Goal: Find specific page/section

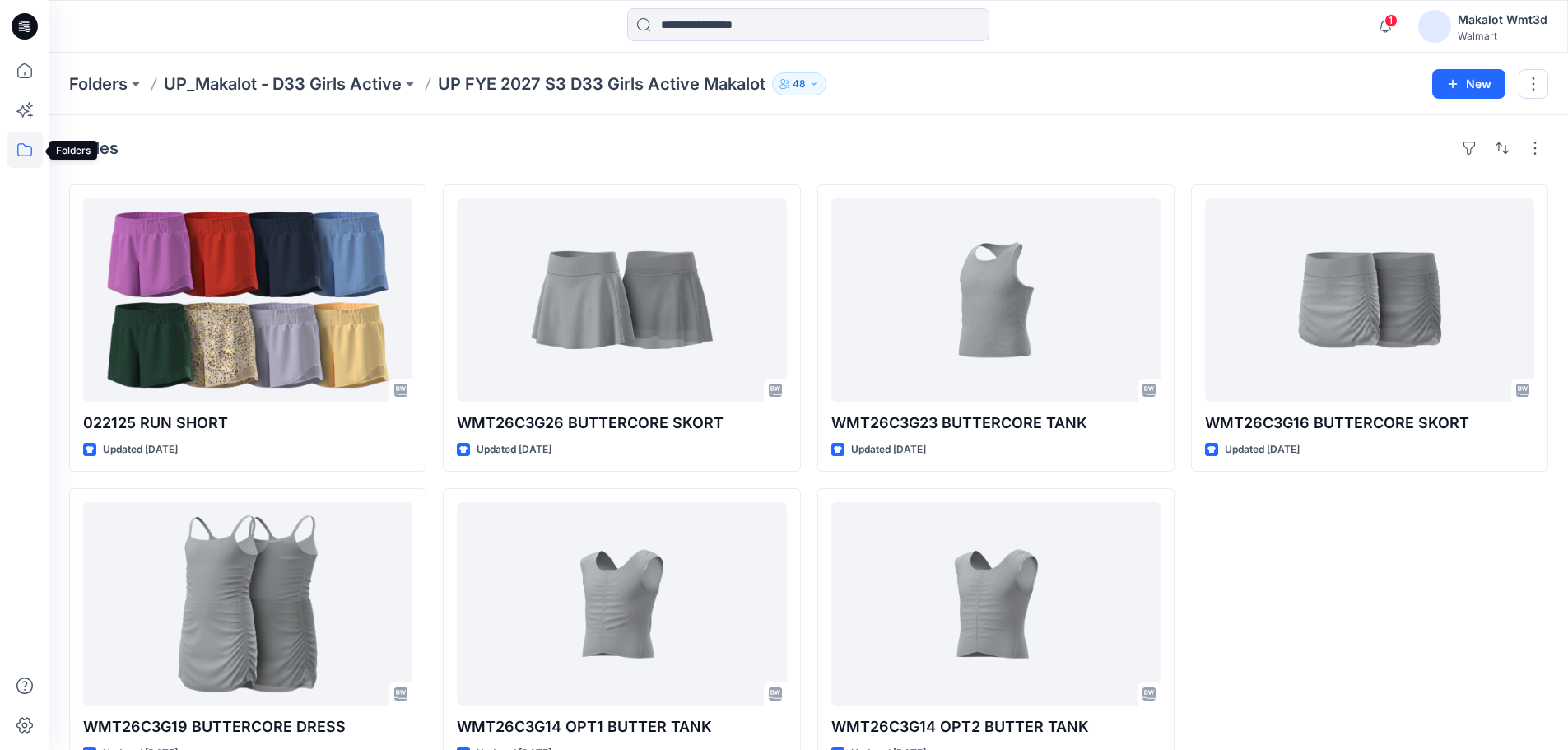
click at [24, 154] on icon at bounding box center [24, 150] width 36 height 36
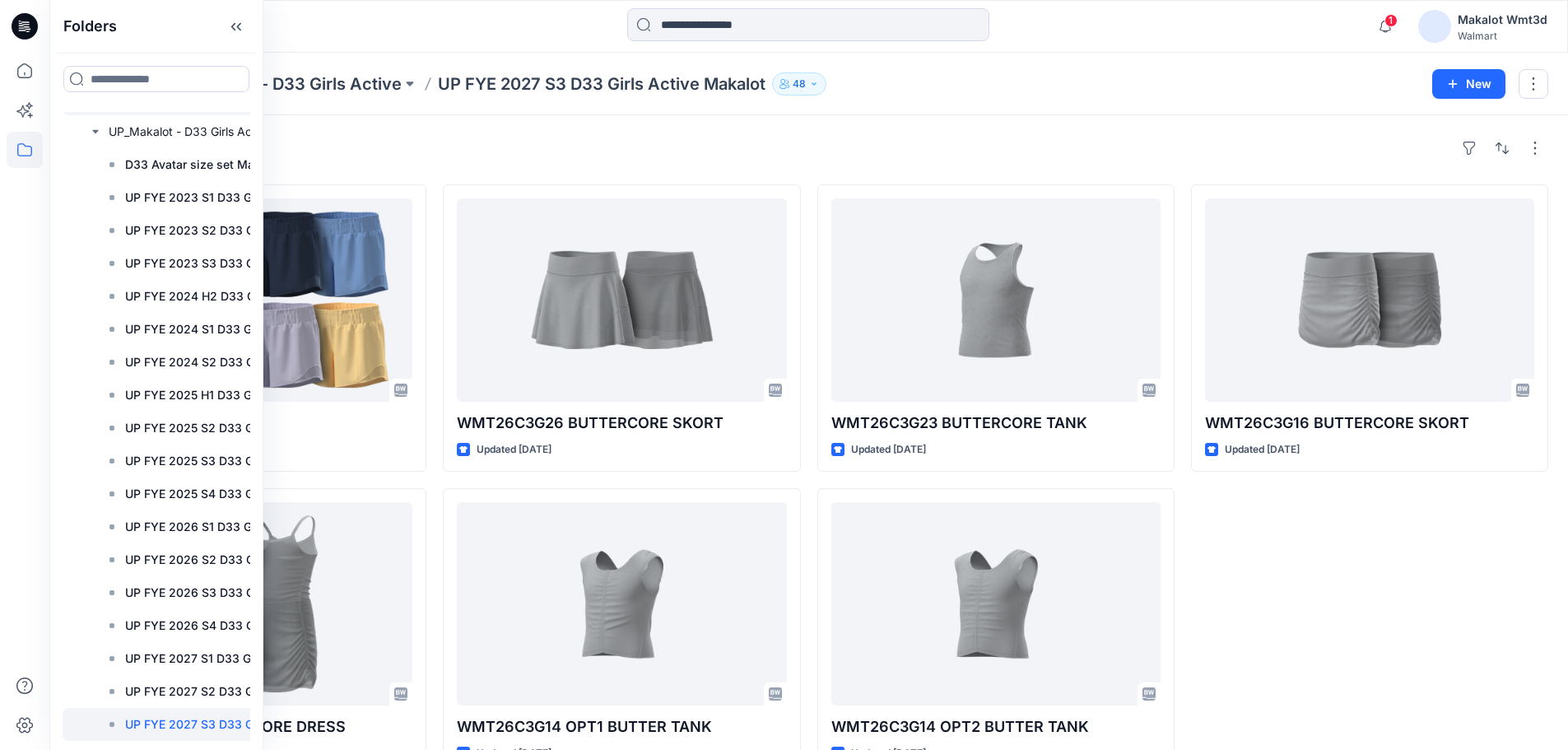
scroll to position [385, 0]
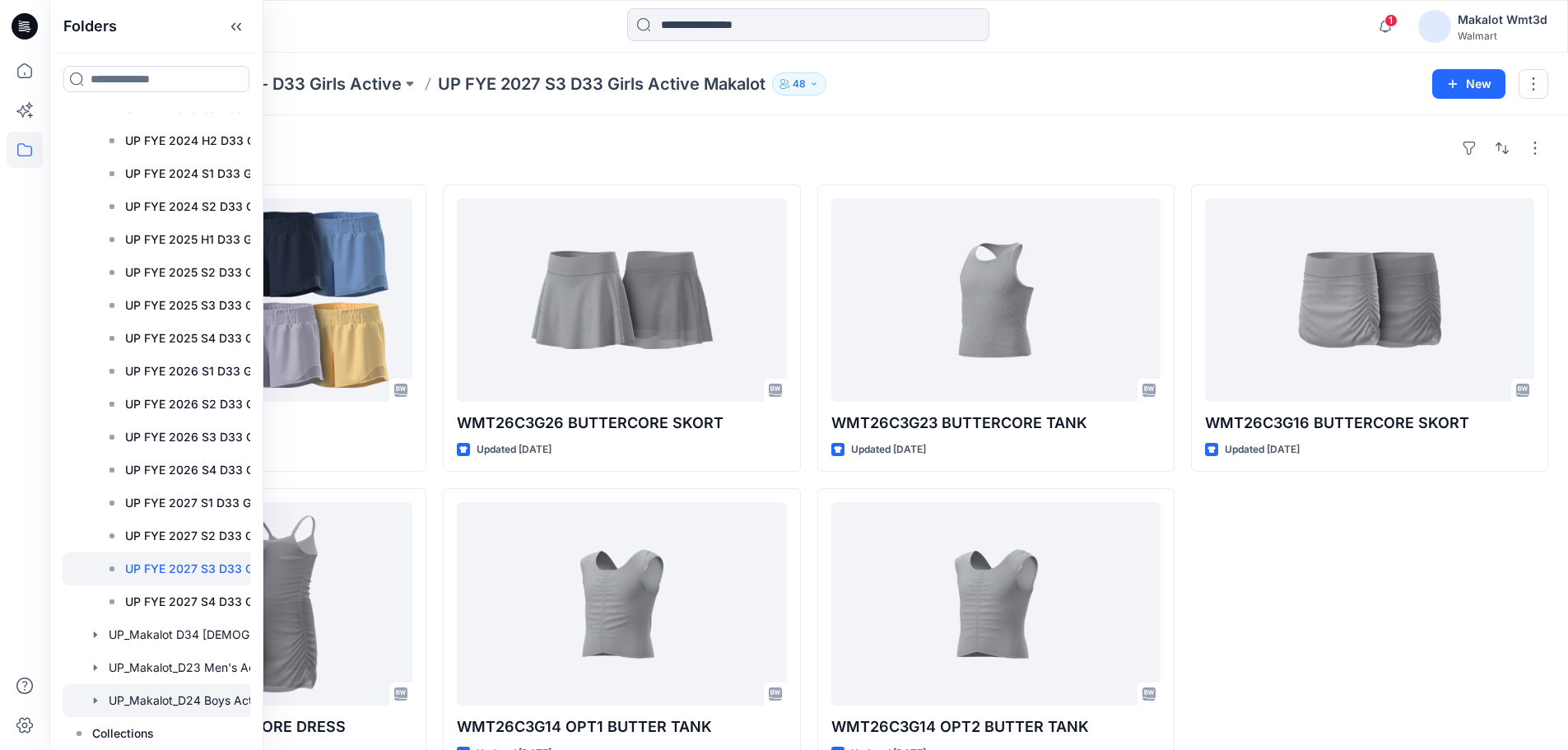
click at [98, 701] on icon "button" at bounding box center [95, 700] width 14 height 14
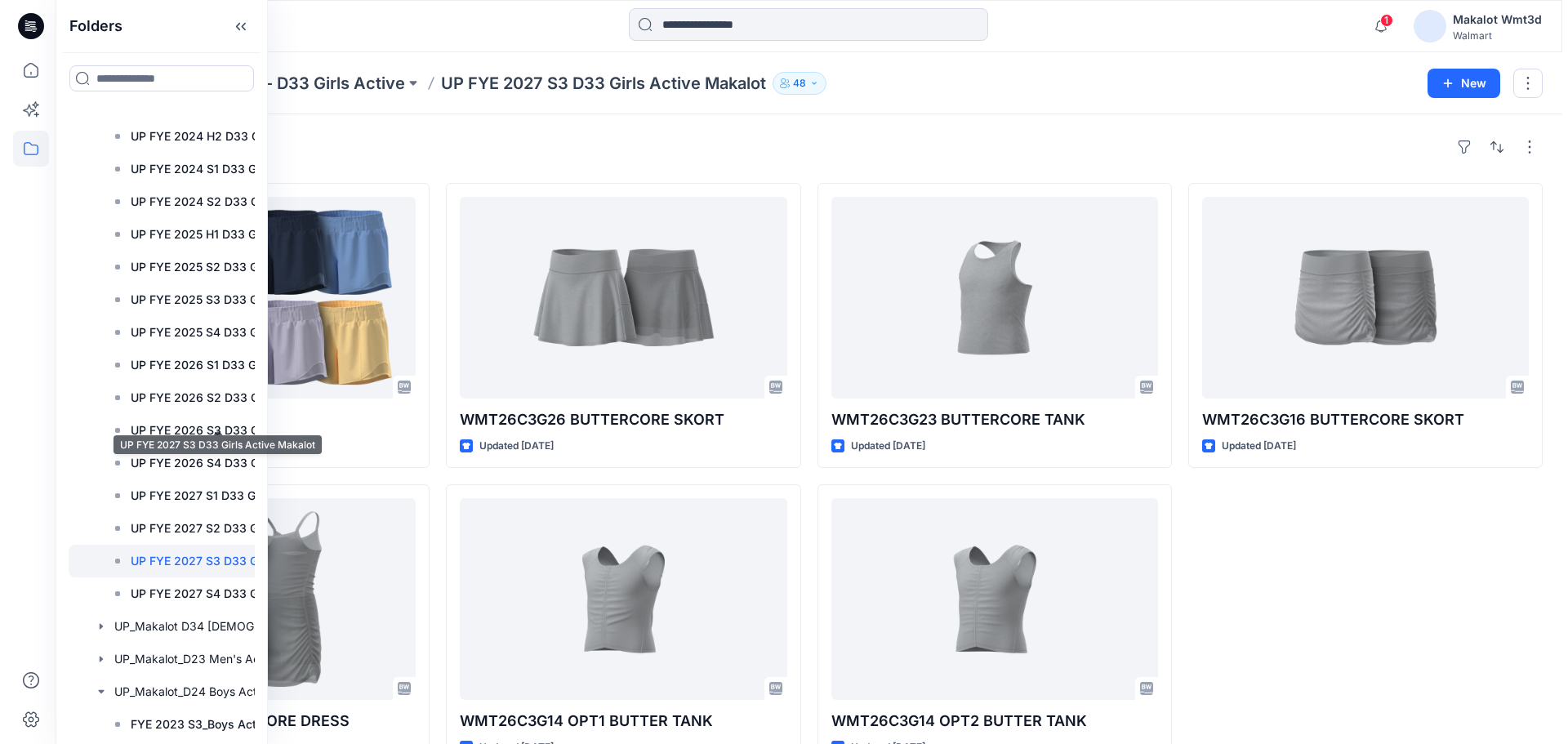
scroll to position [873, 0]
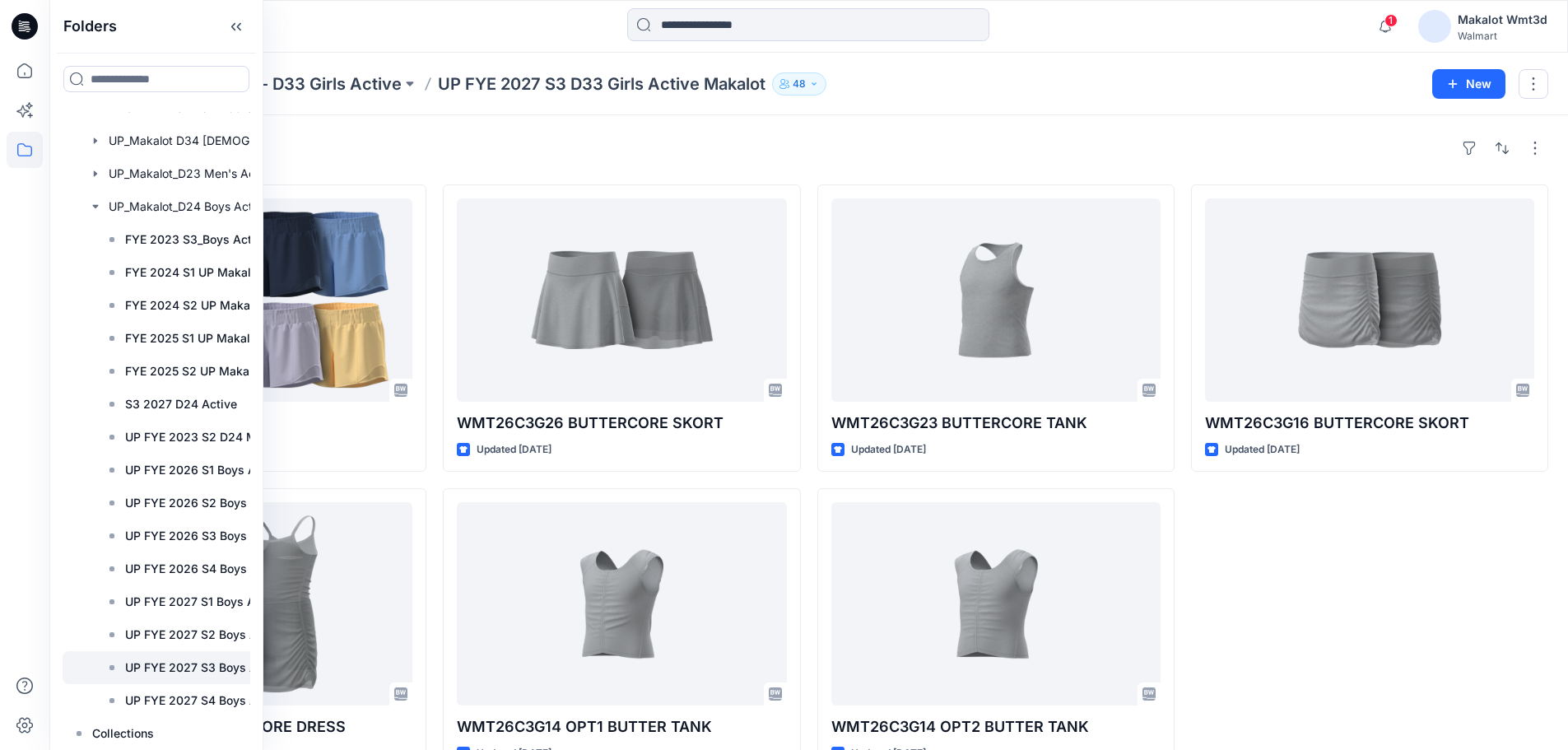
click at [184, 667] on p "UP FYE 2027 S3 Boys Active" at bounding box center [205, 667] width 160 height 20
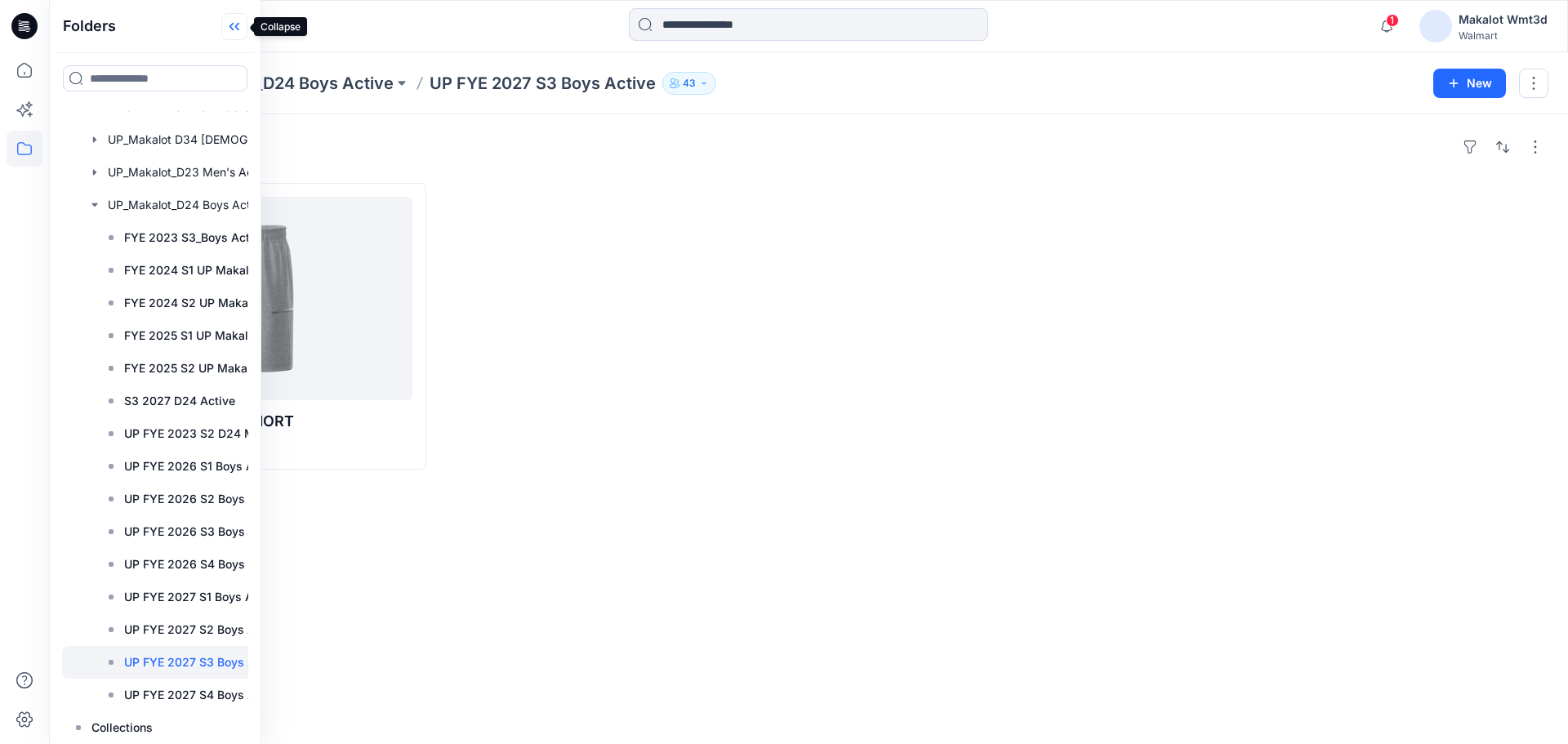
click at [233, 31] on icon at bounding box center [234, 27] width 26 height 27
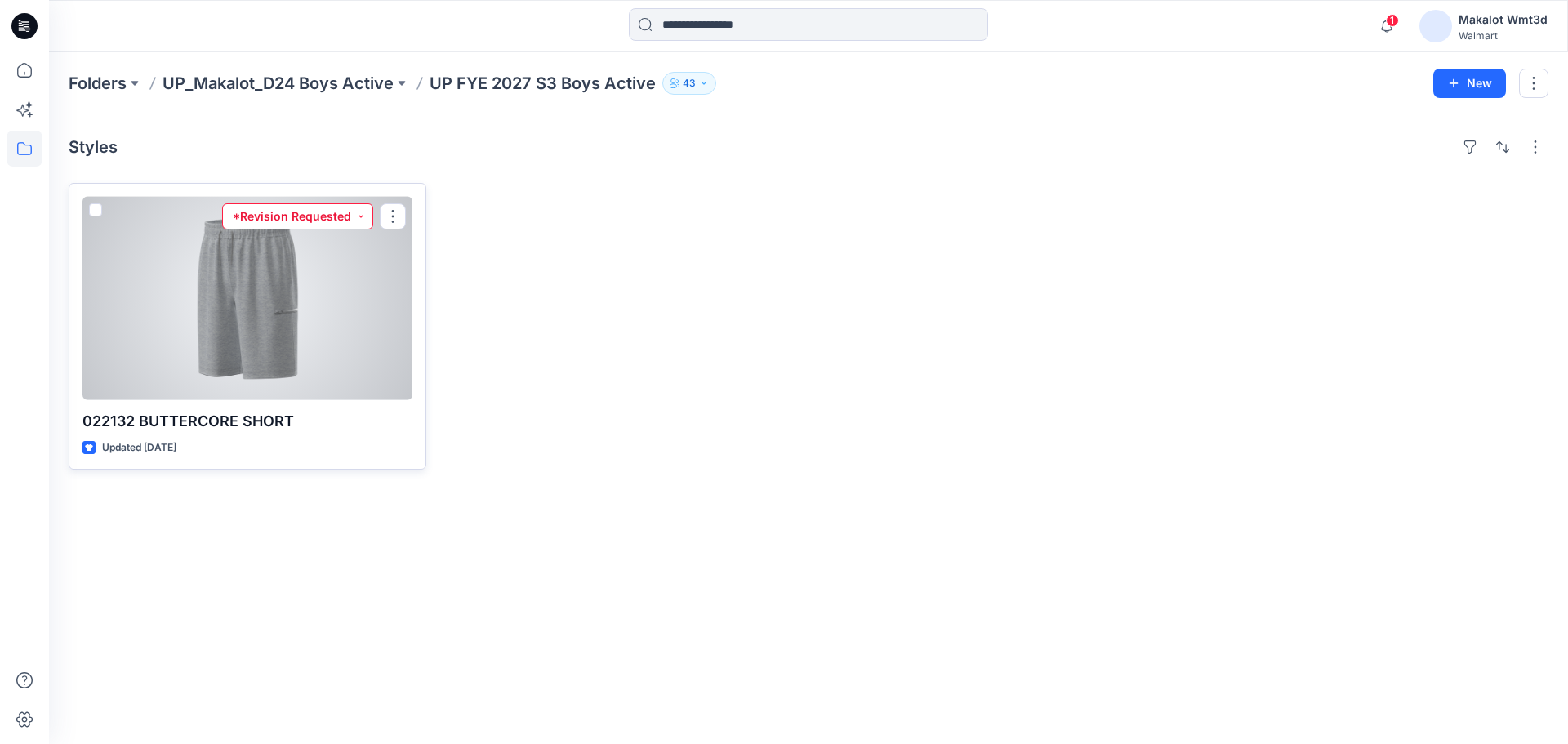
click at [317, 218] on button "*Revision Requested" at bounding box center [298, 216] width 151 height 26
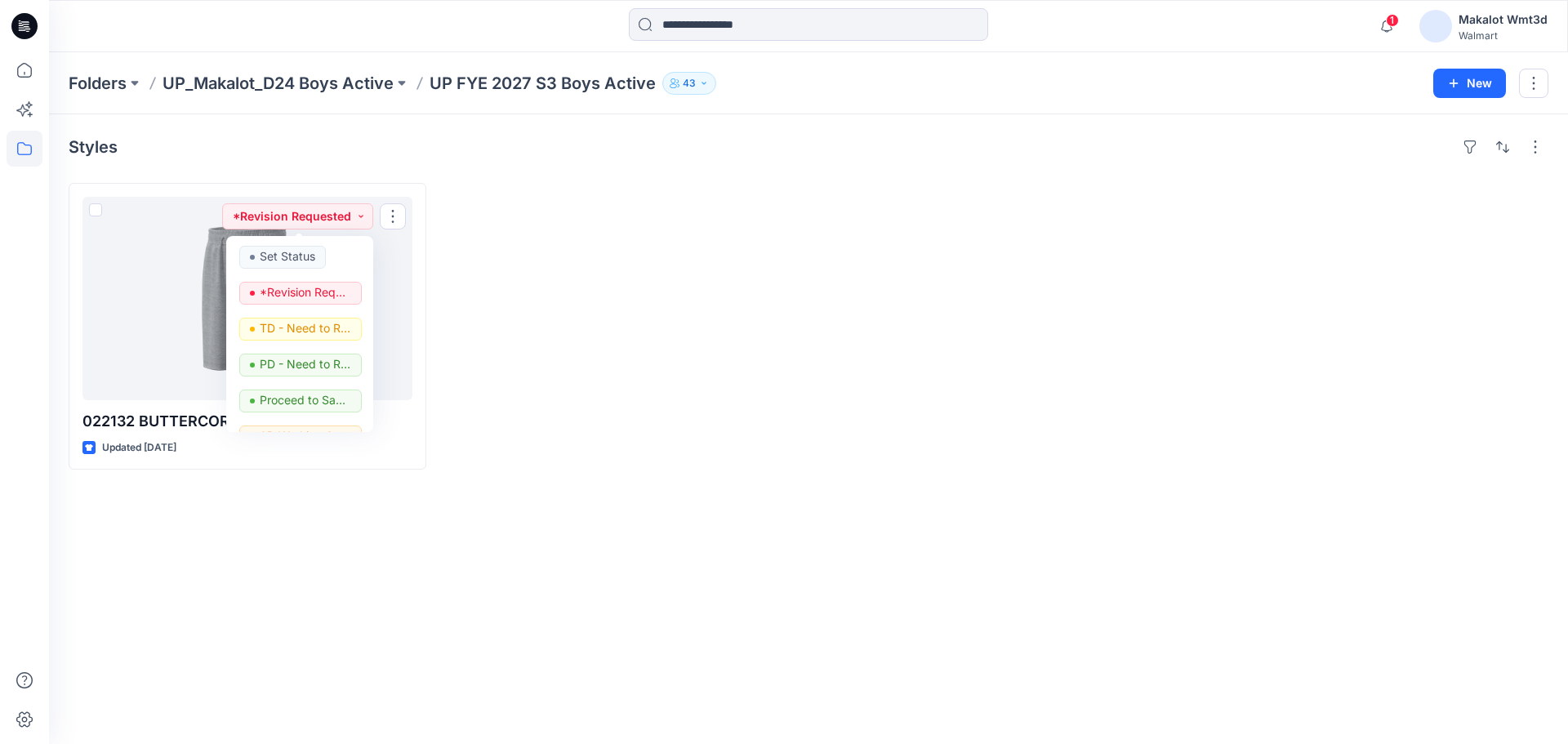
click at [639, 345] on div at bounding box center [621, 326] width 357 height 286
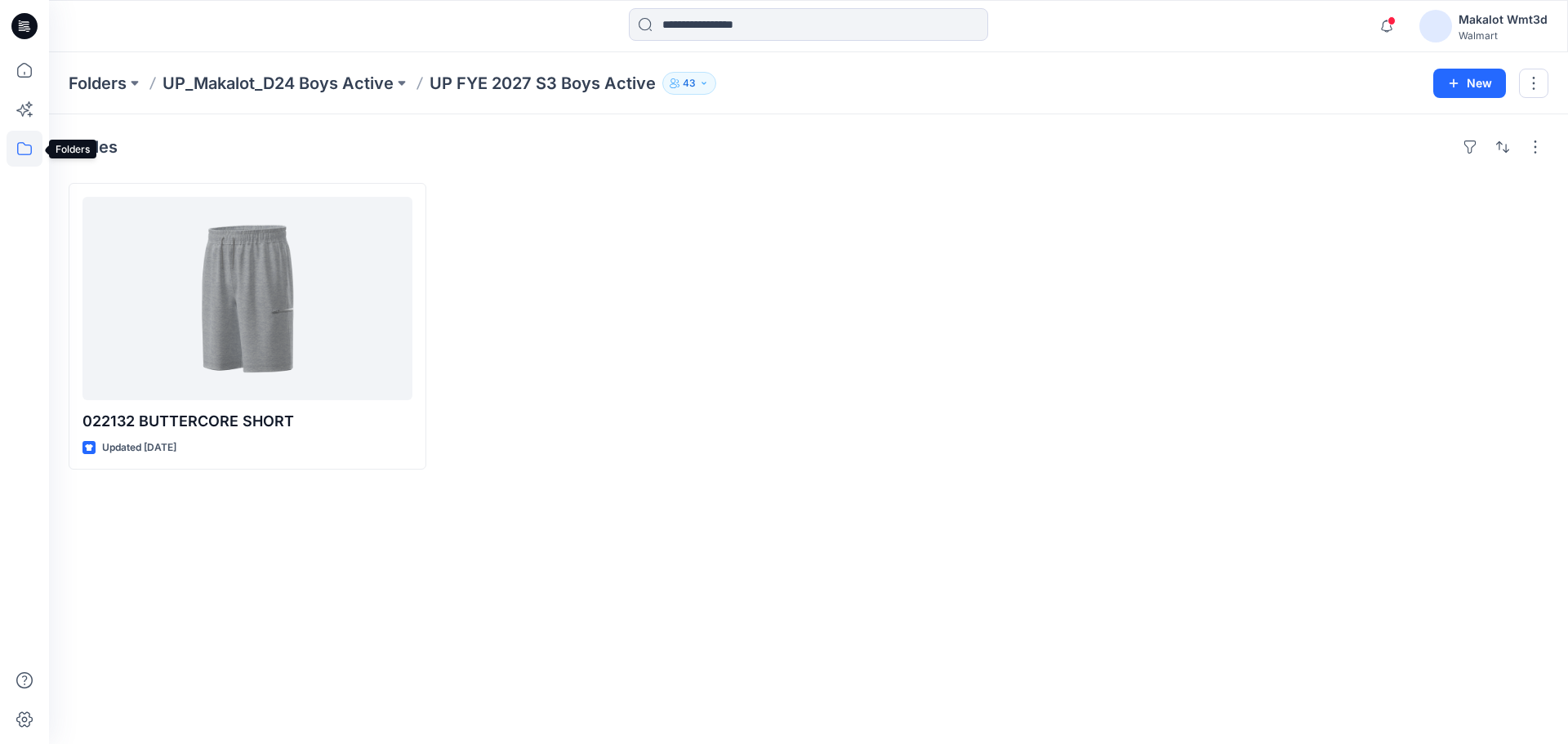
click at [33, 154] on icon at bounding box center [24, 148] width 36 height 36
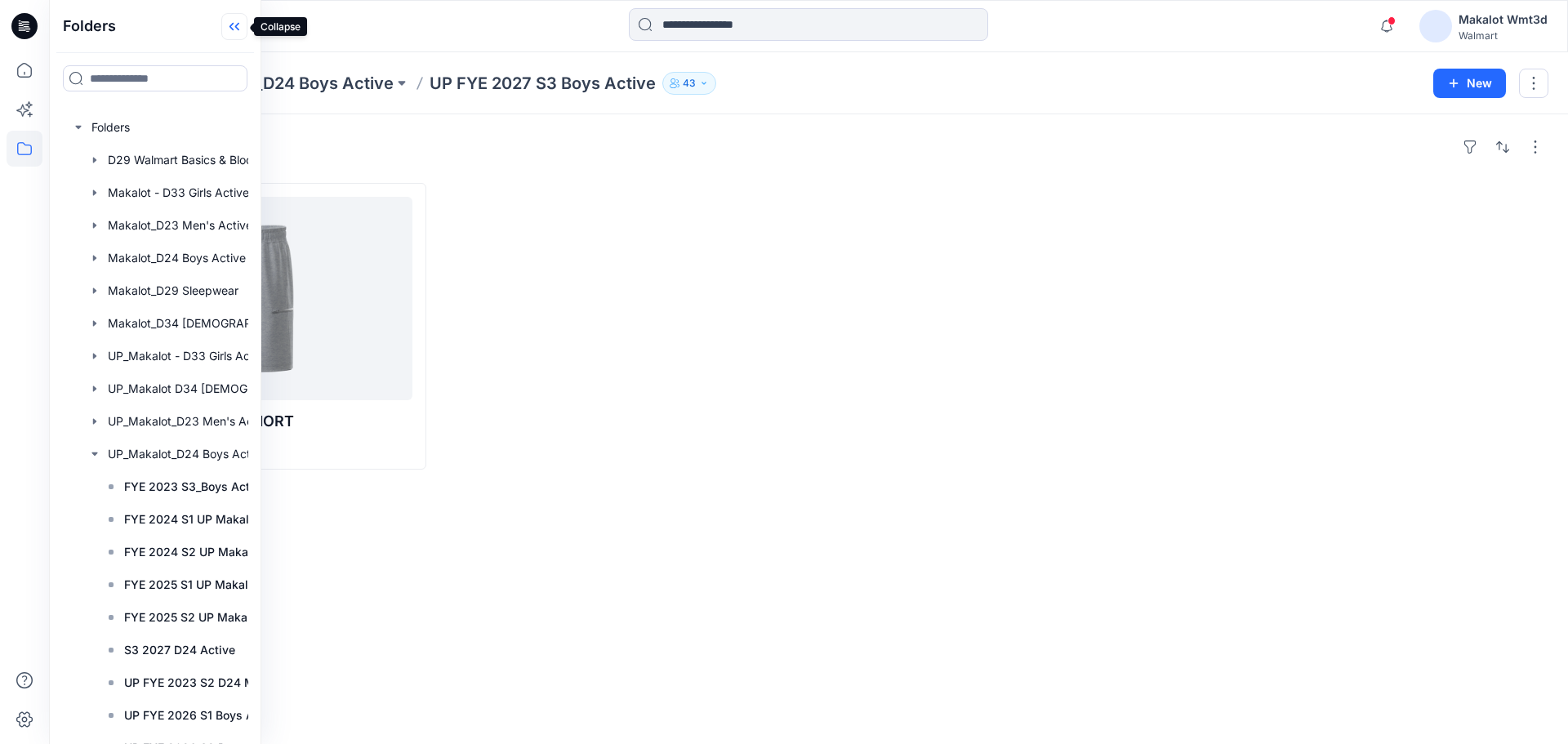
click at [230, 28] on icon at bounding box center [231, 26] width 5 height 8
